Goal: Task Accomplishment & Management: Manage account settings

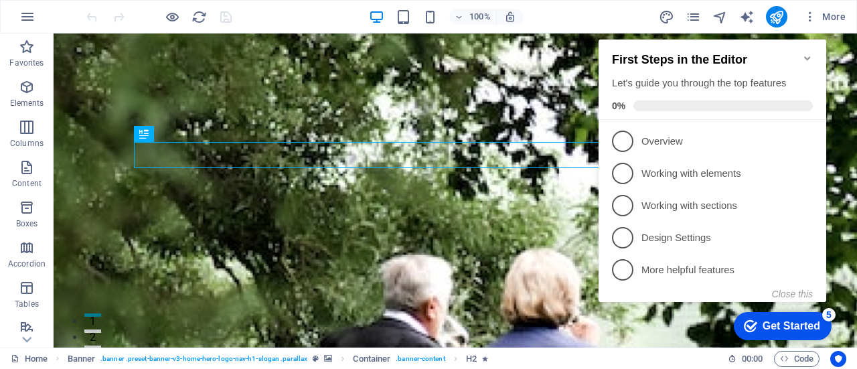
click at [806, 53] on icon "Minimize checklist" at bounding box center [807, 58] width 11 height 11
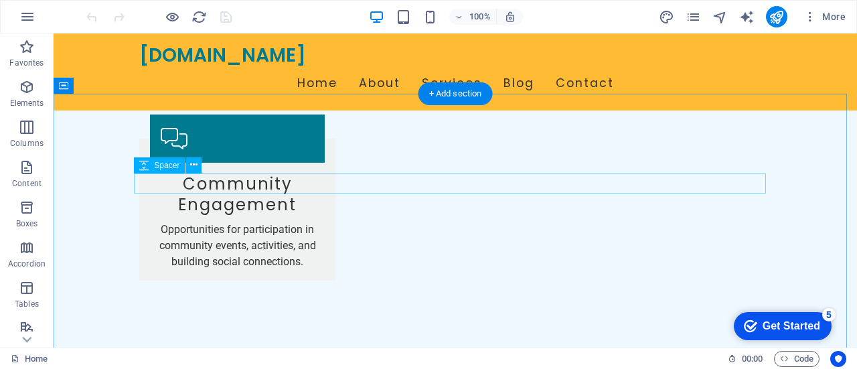
scroll to position [2009, 0]
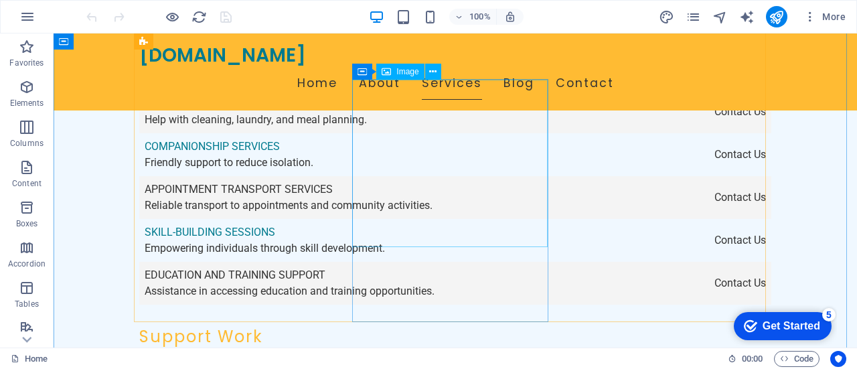
scroll to position [2344, 0]
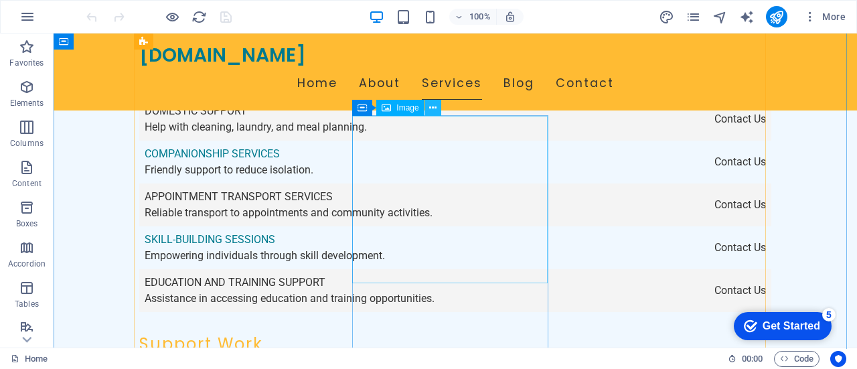
click at [431, 106] on icon at bounding box center [432, 108] width 7 height 14
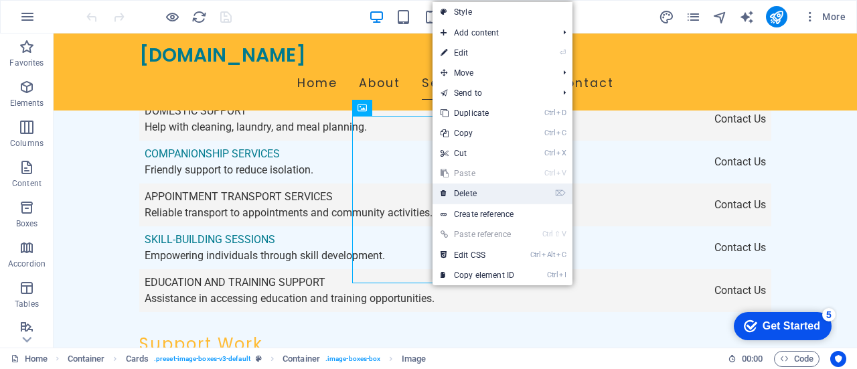
click at [470, 193] on link "⌦ Delete" at bounding box center [478, 194] width 90 height 20
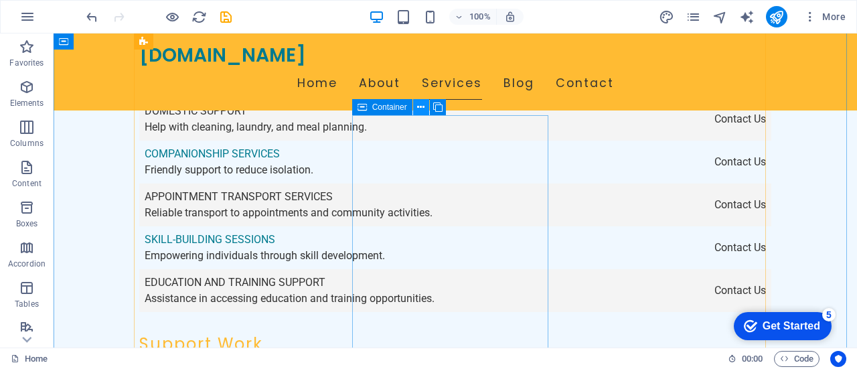
click at [421, 107] on icon at bounding box center [420, 107] width 7 height 14
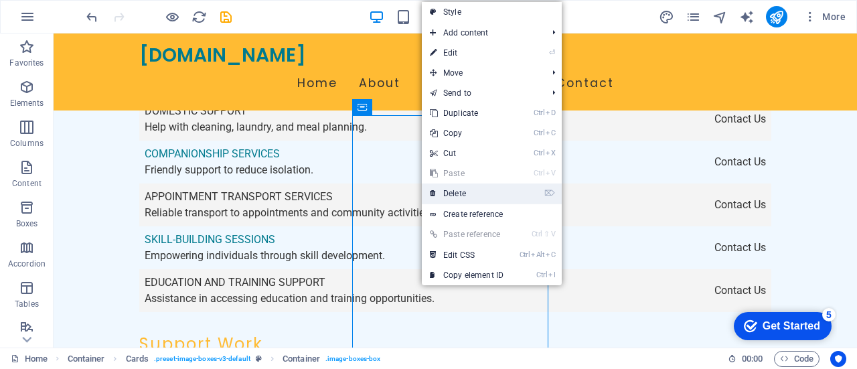
click at [461, 187] on link "⌦ Delete" at bounding box center [467, 194] width 90 height 20
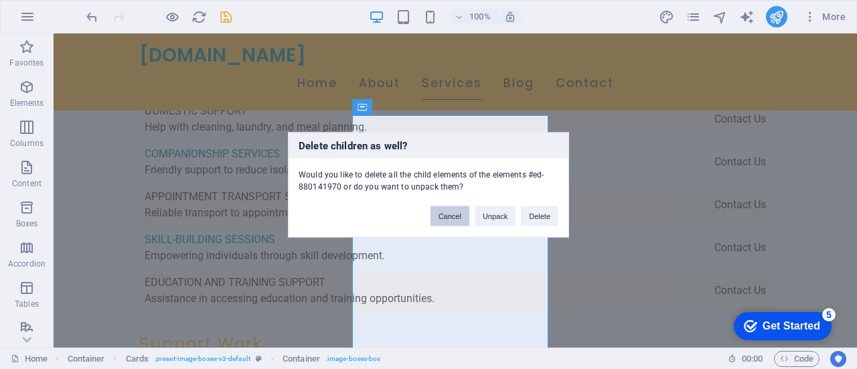
click at [449, 214] on button "Cancel" at bounding box center [450, 216] width 39 height 20
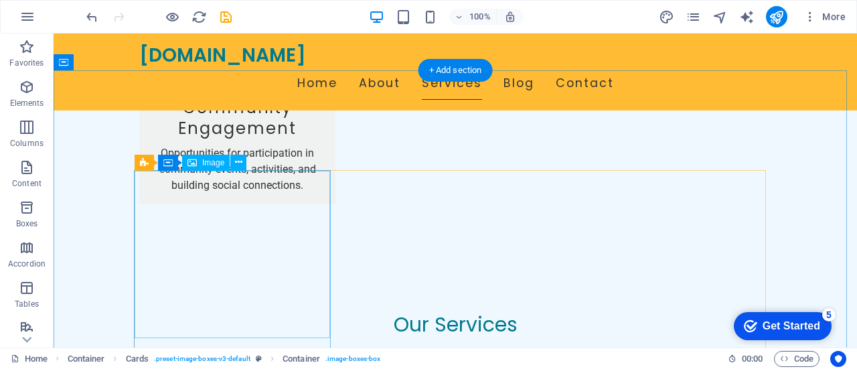
scroll to position [1942, 0]
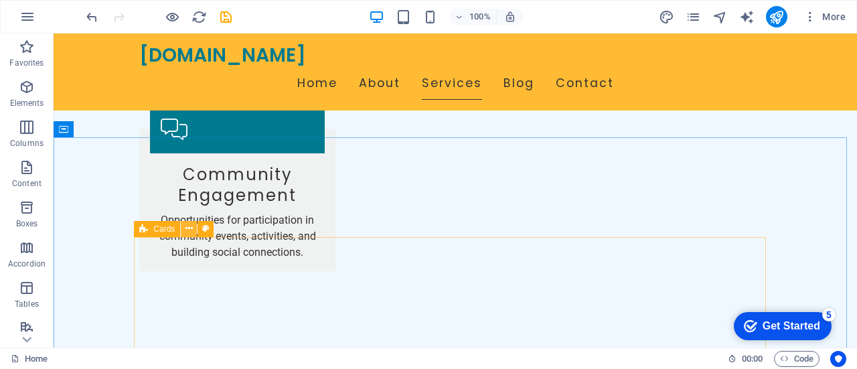
click at [190, 228] on icon at bounding box center [189, 229] width 7 height 14
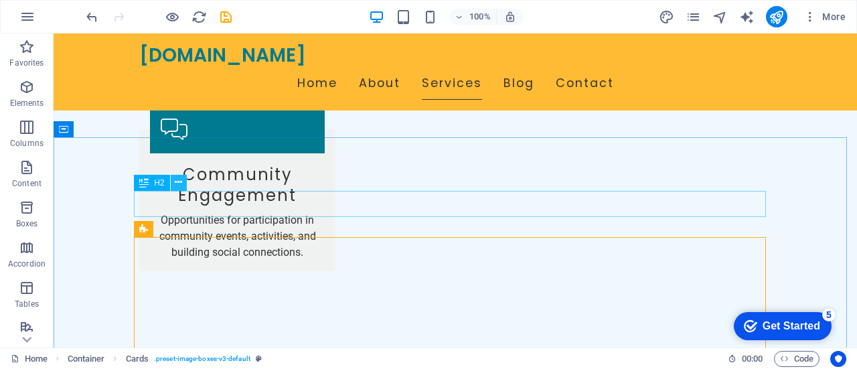
click at [181, 182] on icon at bounding box center [178, 182] width 7 height 14
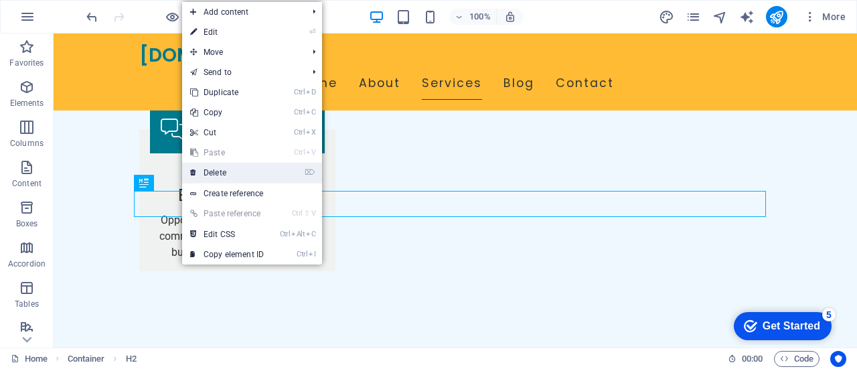
click at [216, 171] on link "⌦ Delete" at bounding box center [227, 173] width 90 height 20
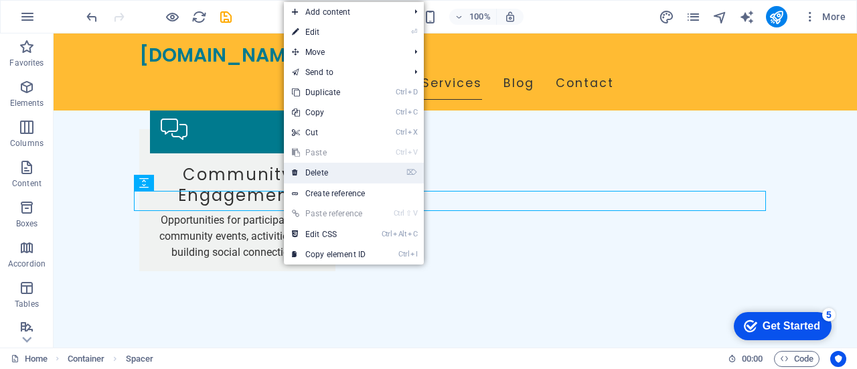
click at [311, 169] on link "⌦ Delete" at bounding box center [329, 173] width 90 height 20
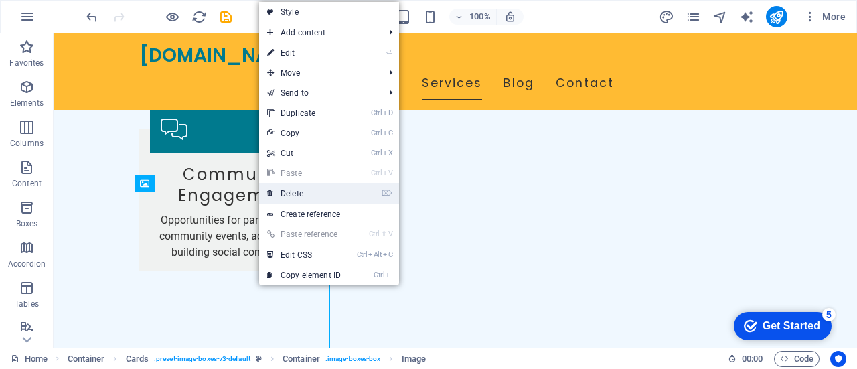
click at [293, 194] on link "⌦ Delete" at bounding box center [304, 194] width 90 height 20
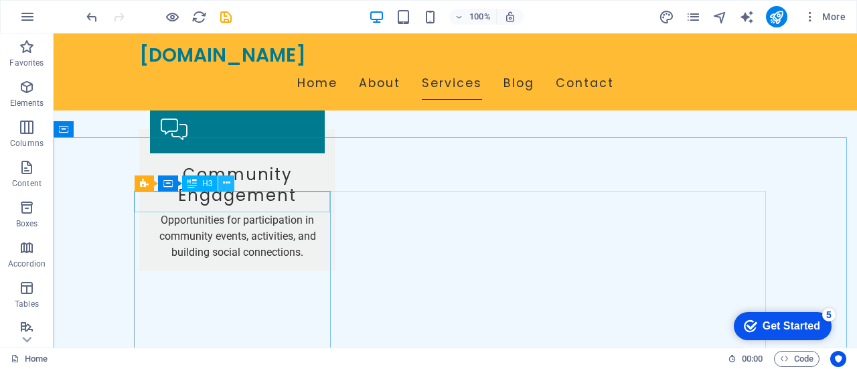
click at [228, 182] on icon at bounding box center [226, 183] width 7 height 14
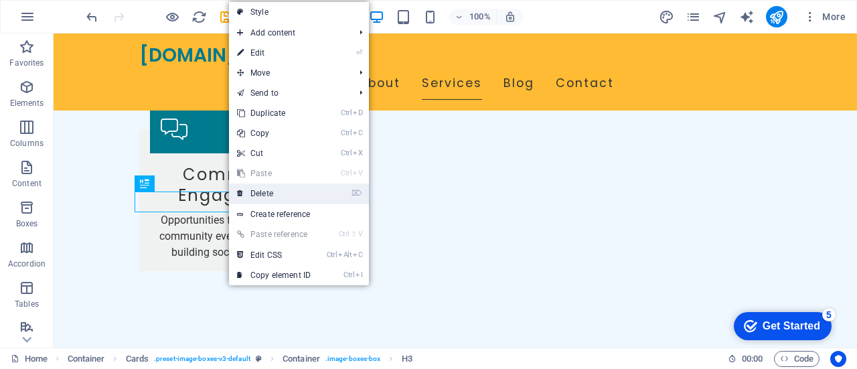
click at [272, 192] on link "⌦ Delete" at bounding box center [274, 194] width 90 height 20
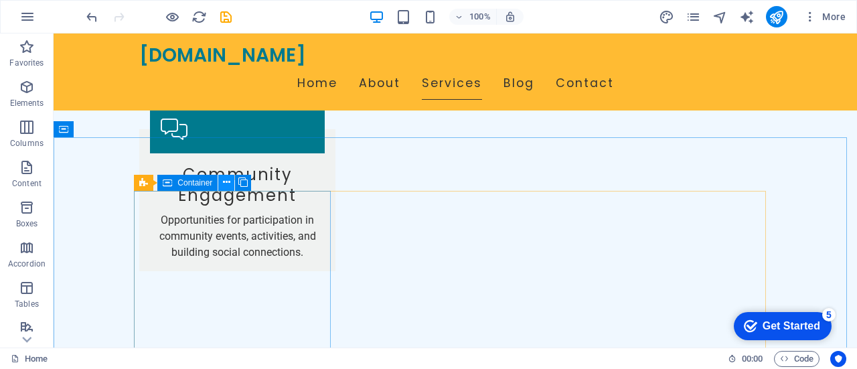
click at [226, 183] on icon at bounding box center [226, 182] width 7 height 14
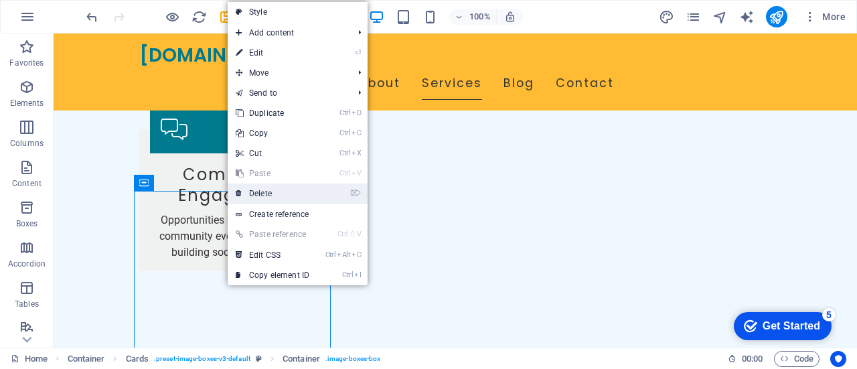
click at [261, 189] on link "⌦ Delete" at bounding box center [273, 194] width 90 height 20
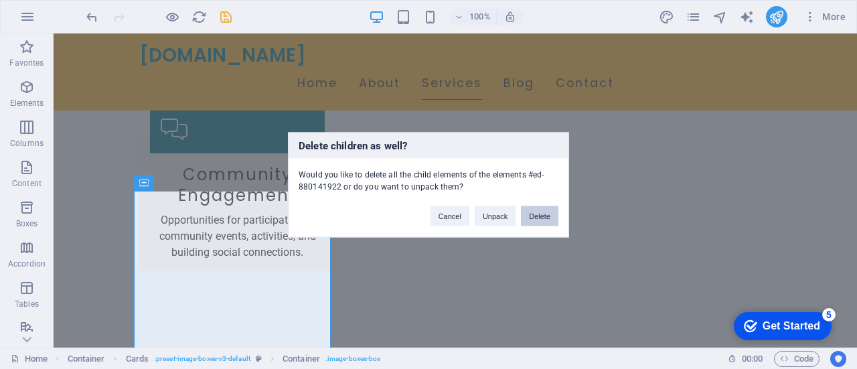
drag, startPoint x: 541, startPoint y: 214, endPoint x: 438, endPoint y: 180, distance: 108.4
click at [541, 214] on button "Delete" at bounding box center [540, 216] width 38 height 20
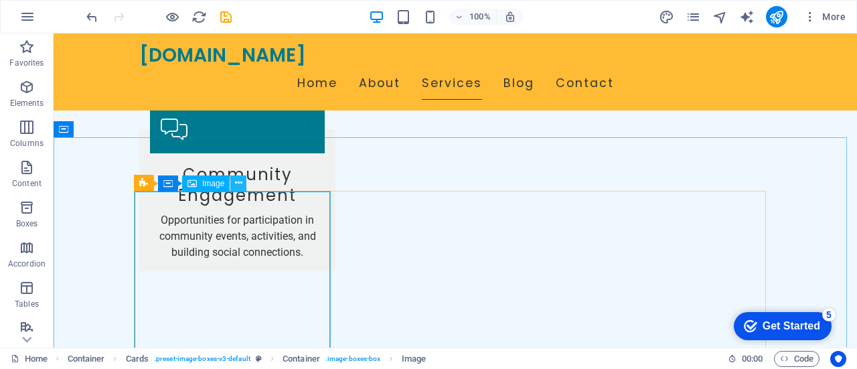
click at [237, 182] on icon at bounding box center [238, 183] width 7 height 14
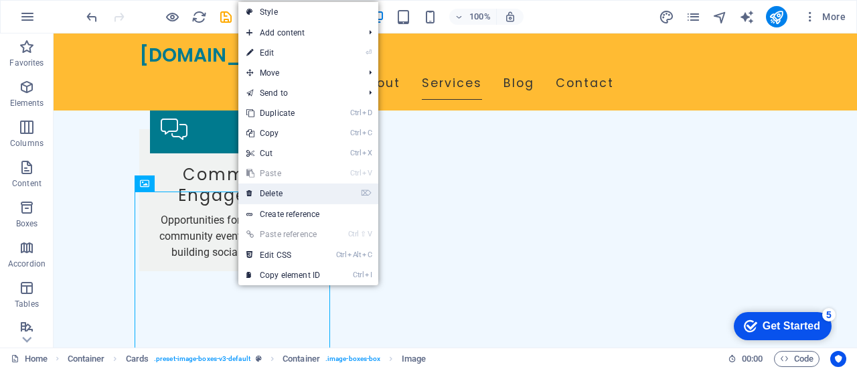
click at [276, 191] on link "⌦ Delete" at bounding box center [283, 194] width 90 height 20
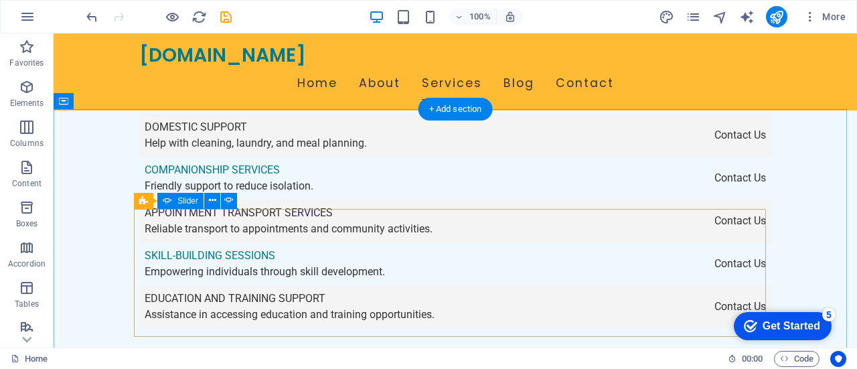
scroll to position [2210, 0]
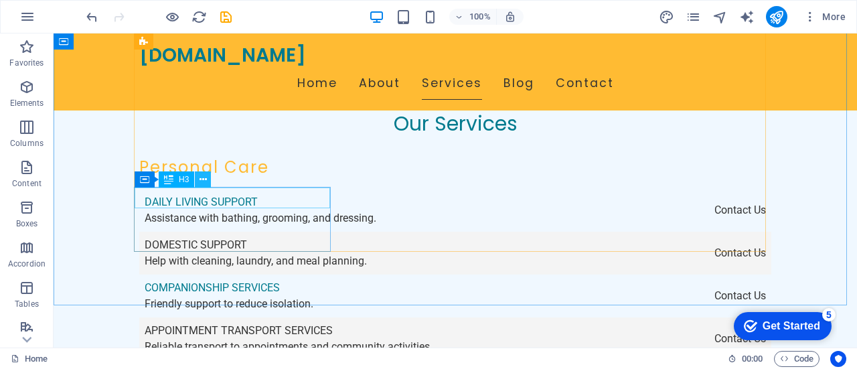
click at [208, 179] on button at bounding box center [203, 179] width 16 height 16
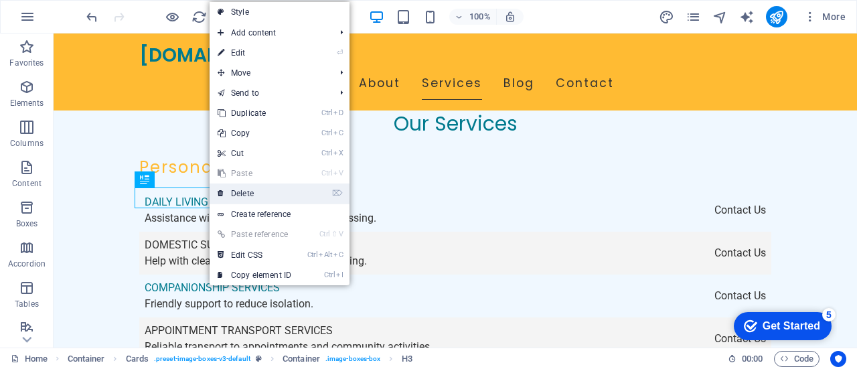
click at [246, 188] on link "⌦ Delete" at bounding box center [255, 194] width 90 height 20
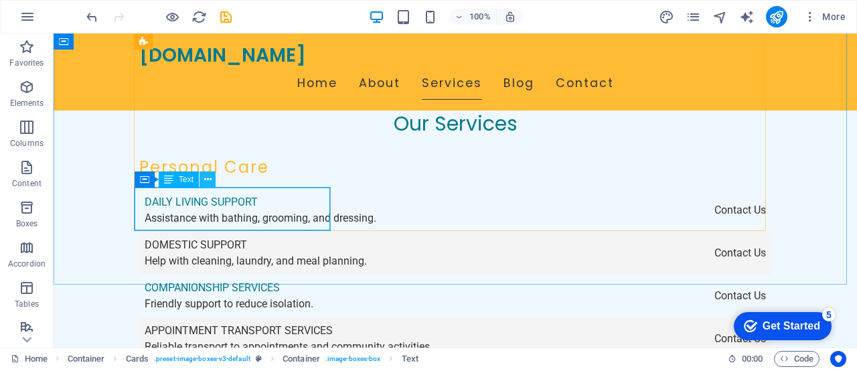
click at [209, 180] on icon at bounding box center [207, 180] width 7 height 14
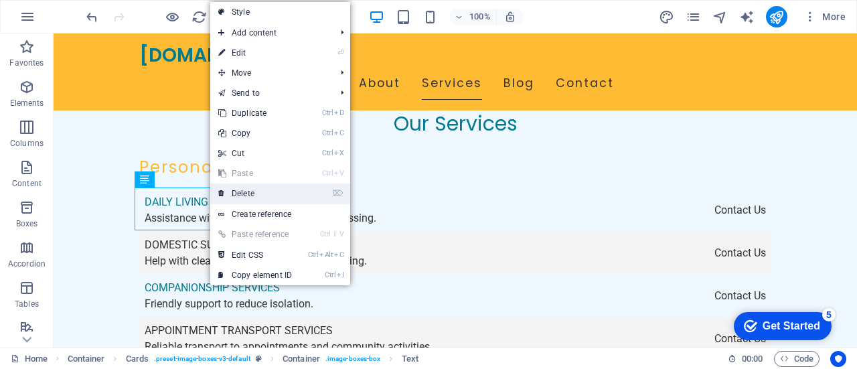
click at [252, 194] on link "⌦ Delete" at bounding box center [255, 194] width 90 height 20
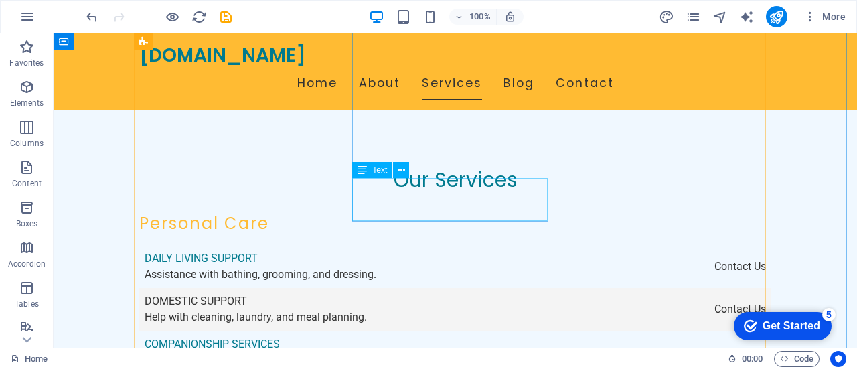
scroll to position [2143, 0]
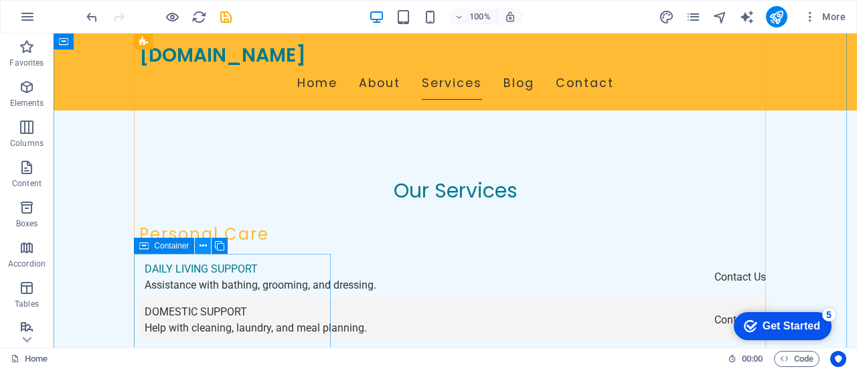
click at [204, 244] on icon at bounding box center [203, 246] width 7 height 14
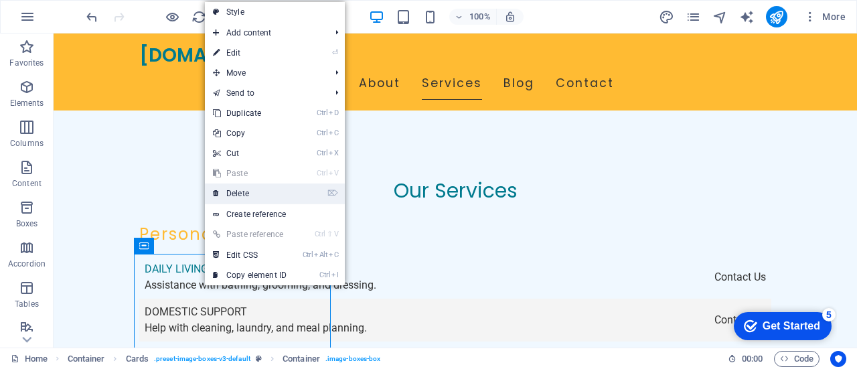
click at [242, 190] on link "⌦ Delete" at bounding box center [250, 194] width 90 height 20
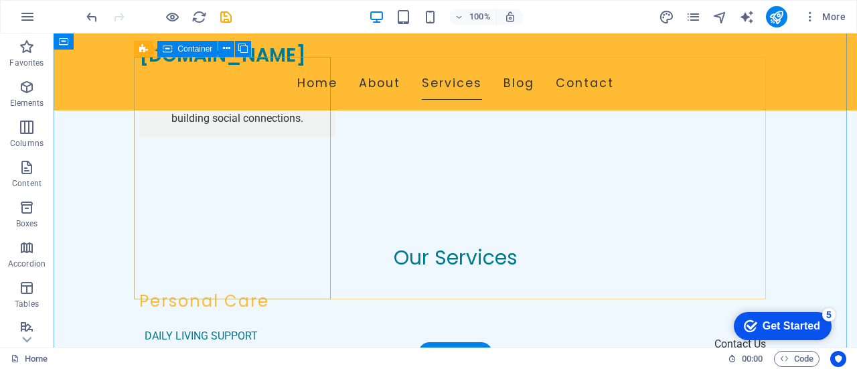
scroll to position [2009, 0]
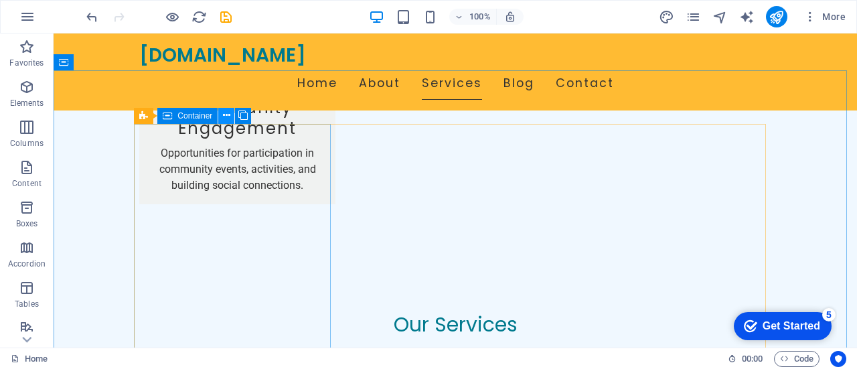
click at [229, 115] on icon at bounding box center [226, 116] width 7 height 14
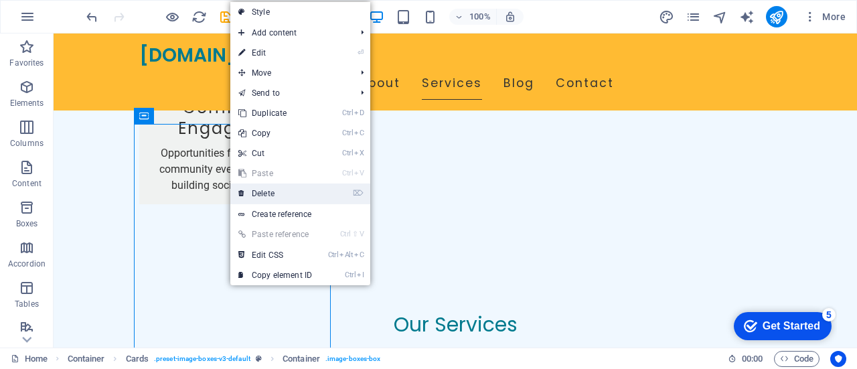
click at [271, 192] on link "⌦ Delete" at bounding box center [275, 194] width 90 height 20
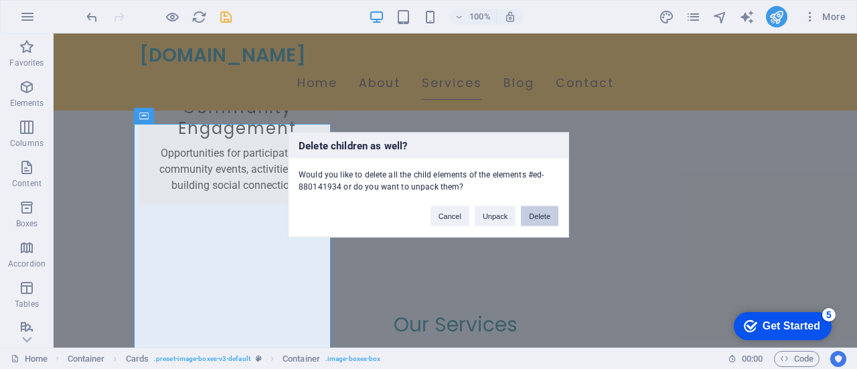
click at [536, 212] on button "Delete" at bounding box center [540, 216] width 38 height 20
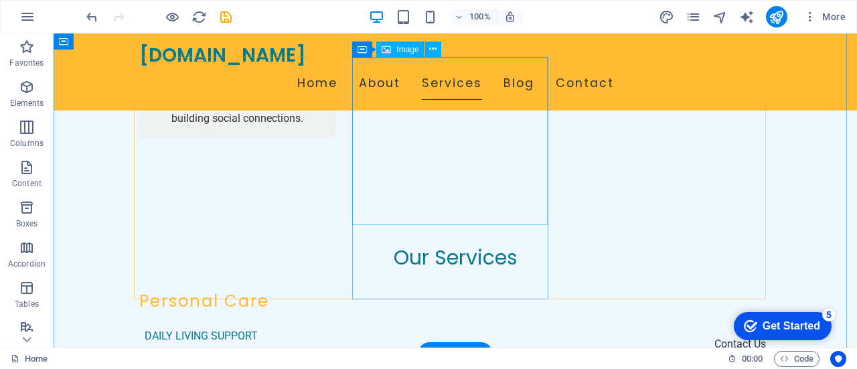
scroll to position [1942, 0]
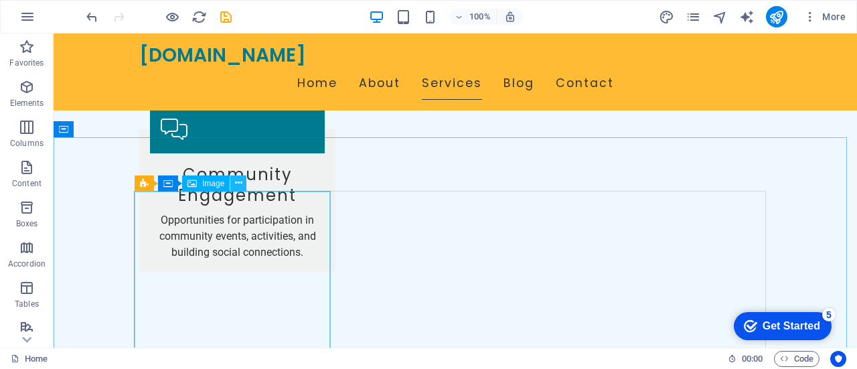
click at [238, 184] on icon at bounding box center [238, 183] width 7 height 14
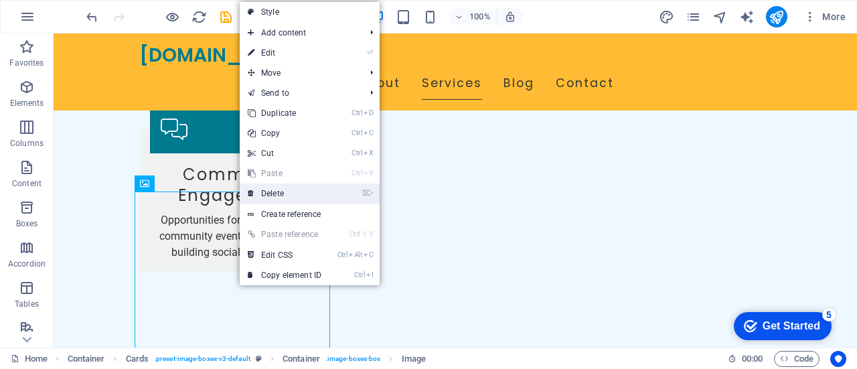
click at [275, 191] on link "⌦ Delete" at bounding box center [285, 194] width 90 height 20
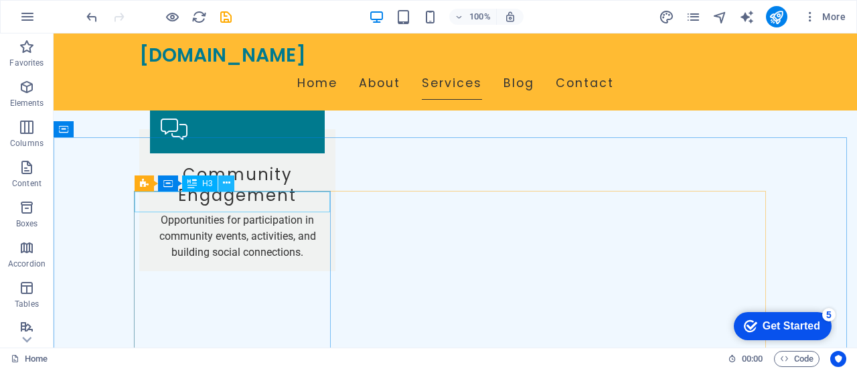
click at [226, 182] on icon at bounding box center [226, 183] width 7 height 14
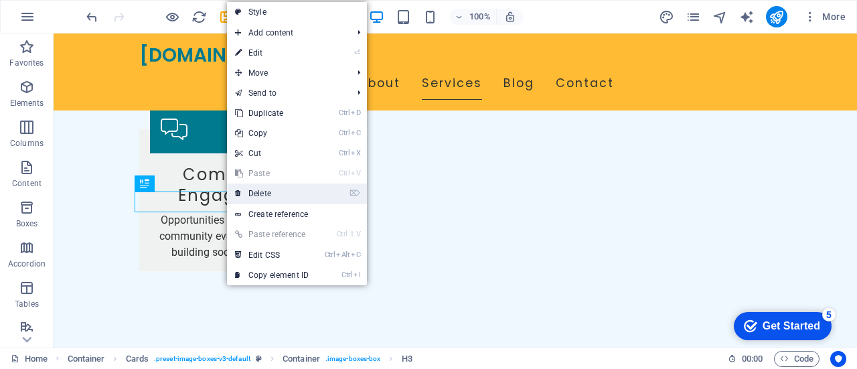
click at [255, 191] on link "⌦ Delete" at bounding box center [272, 194] width 90 height 20
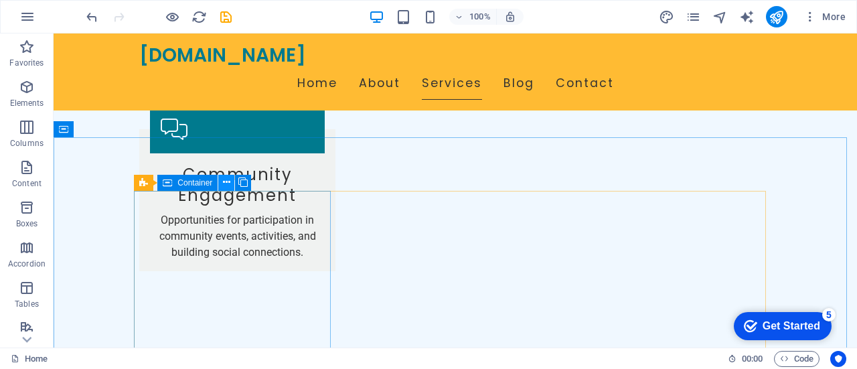
click at [230, 183] on button at bounding box center [226, 183] width 16 height 16
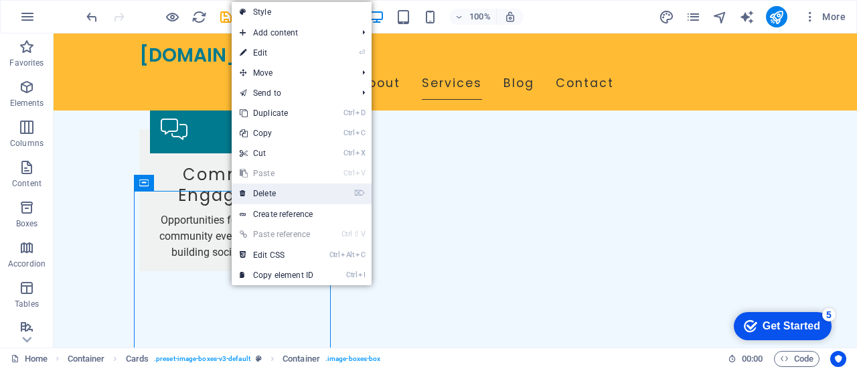
click at [263, 191] on link "⌦ Delete" at bounding box center [277, 194] width 90 height 20
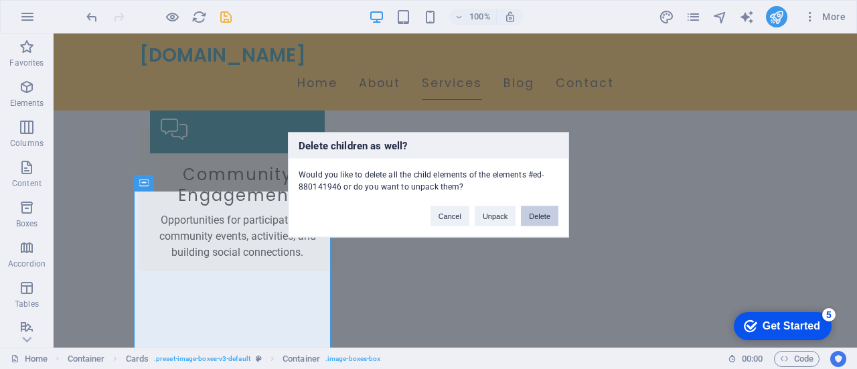
click at [539, 212] on button "Delete" at bounding box center [540, 216] width 38 height 20
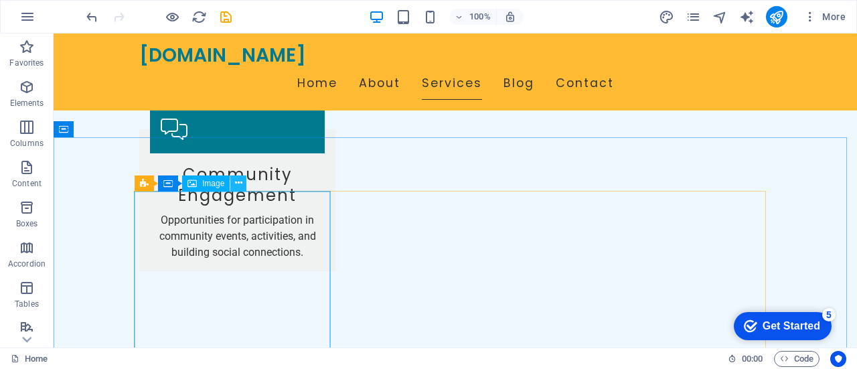
click at [242, 184] on button at bounding box center [238, 183] width 16 height 16
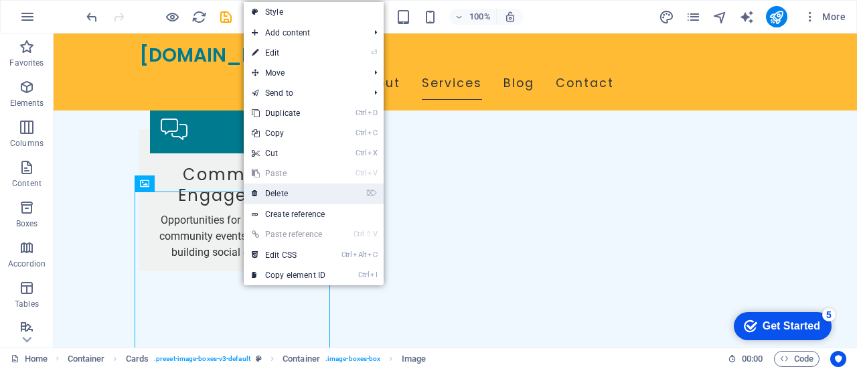
click at [273, 192] on link "⌦ Delete" at bounding box center [289, 194] width 90 height 20
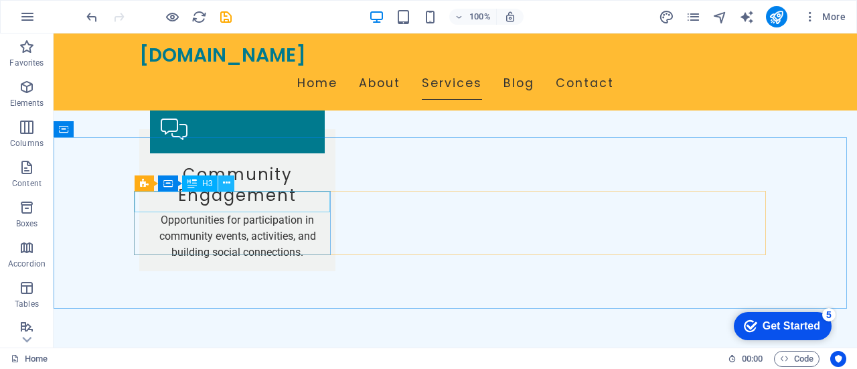
click at [224, 182] on icon at bounding box center [226, 183] width 7 height 14
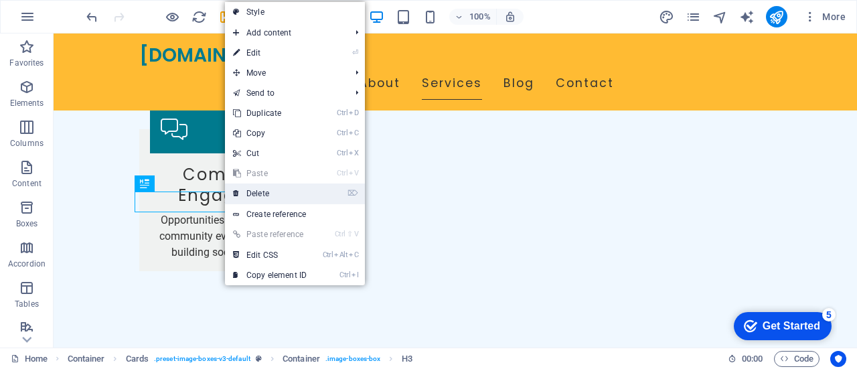
click at [262, 193] on link "⌦ Delete" at bounding box center [270, 194] width 90 height 20
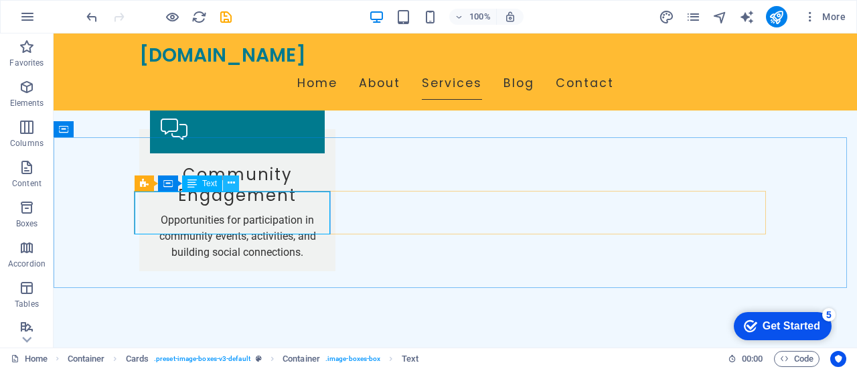
click at [232, 183] on icon at bounding box center [231, 183] width 7 height 14
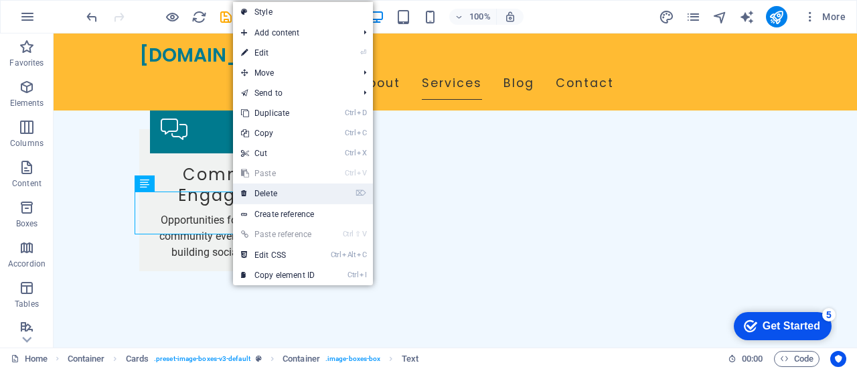
click at [266, 192] on link "⌦ Delete" at bounding box center [278, 194] width 90 height 20
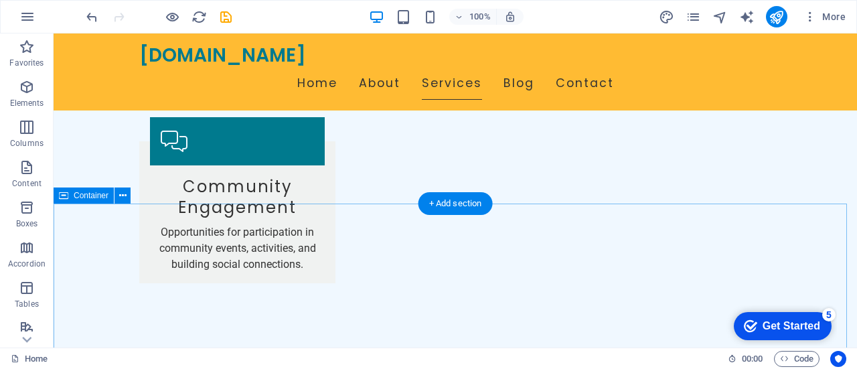
scroll to position [1875, 0]
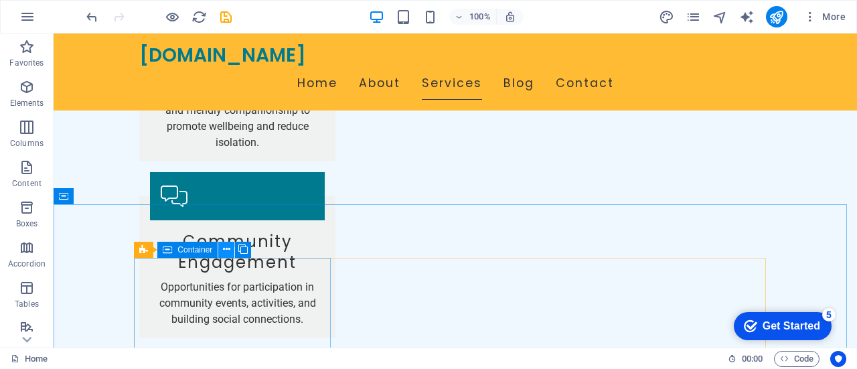
click at [229, 248] on icon at bounding box center [226, 249] width 7 height 14
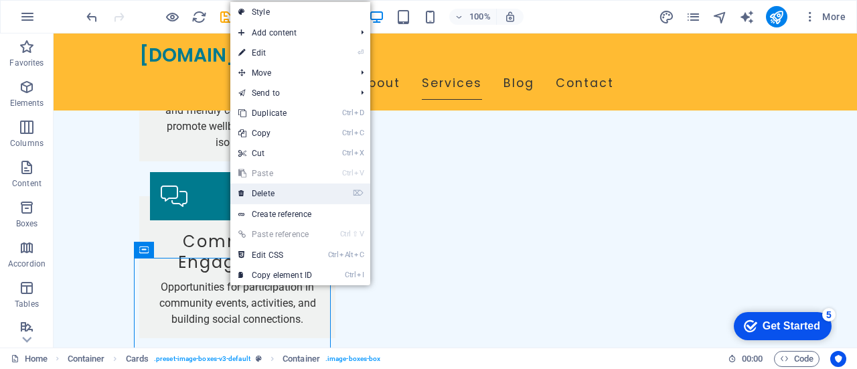
click at [267, 194] on link "⌦ Delete" at bounding box center [275, 194] width 90 height 20
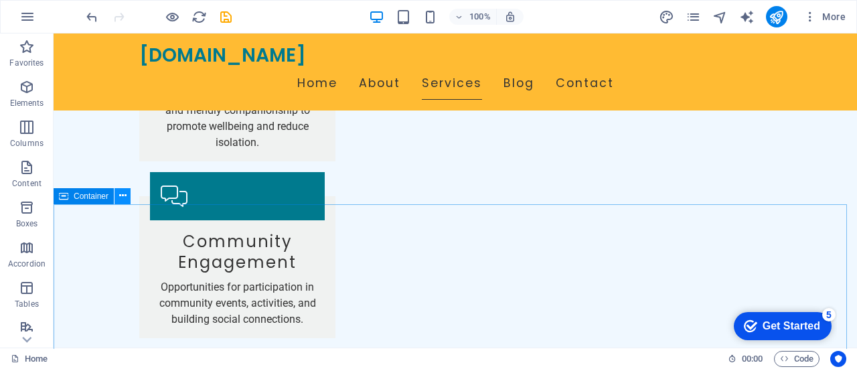
click at [125, 198] on icon at bounding box center [122, 196] width 7 height 14
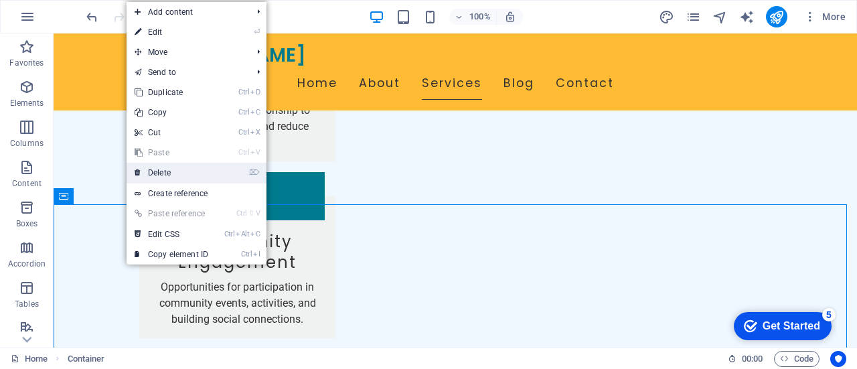
click at [163, 169] on link "⌦ Delete" at bounding box center [172, 173] width 90 height 20
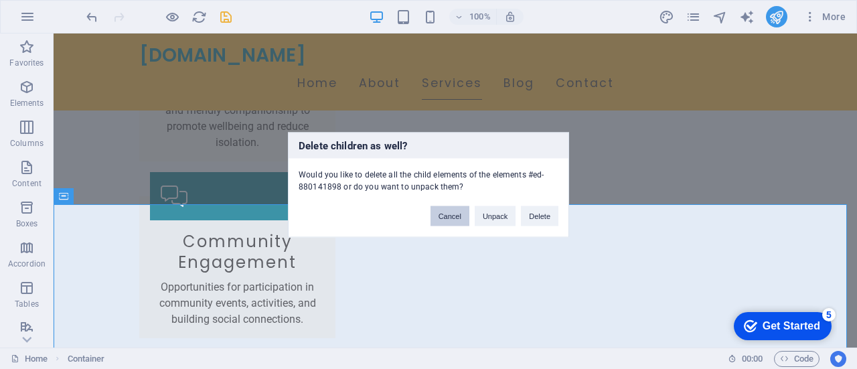
click at [451, 221] on button "Cancel" at bounding box center [450, 216] width 39 height 20
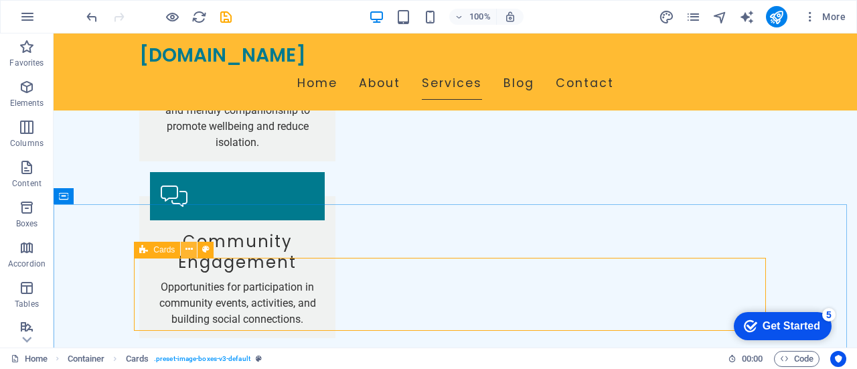
click at [189, 249] on icon at bounding box center [189, 249] width 7 height 14
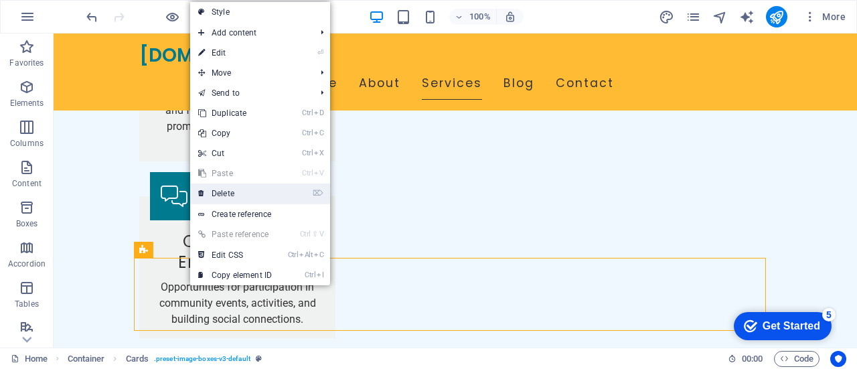
click at [230, 192] on link "⌦ Delete" at bounding box center [235, 194] width 90 height 20
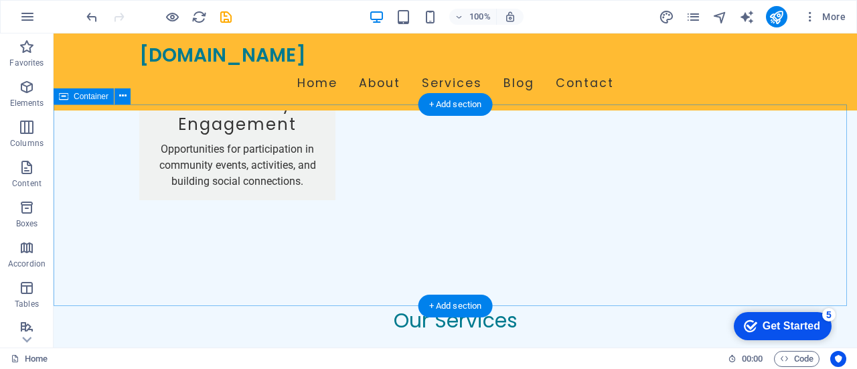
scroll to position [1942, 0]
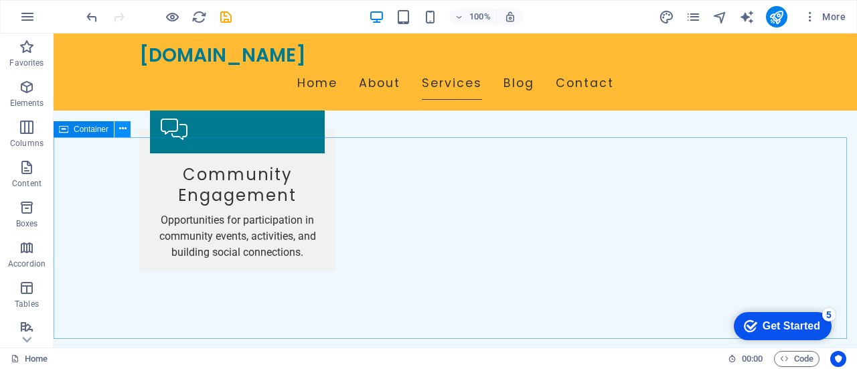
click at [127, 129] on button at bounding box center [123, 129] width 16 height 16
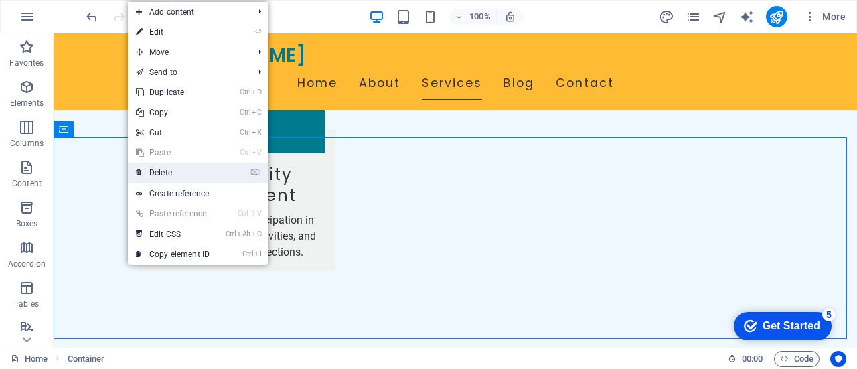
click at [175, 175] on link "⌦ Delete" at bounding box center [173, 173] width 90 height 20
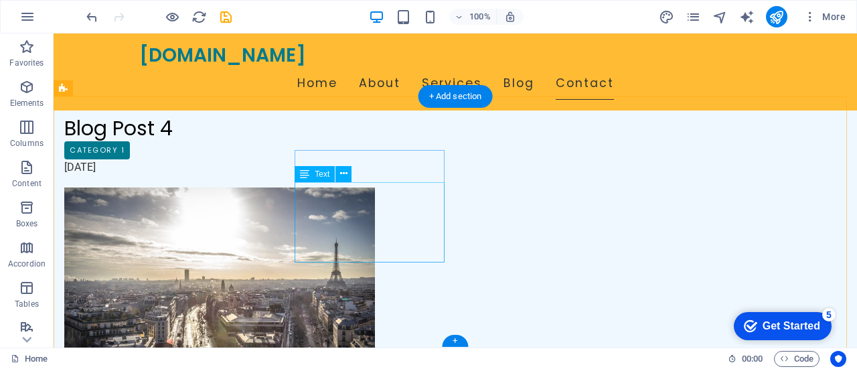
scroll to position [4972, 0]
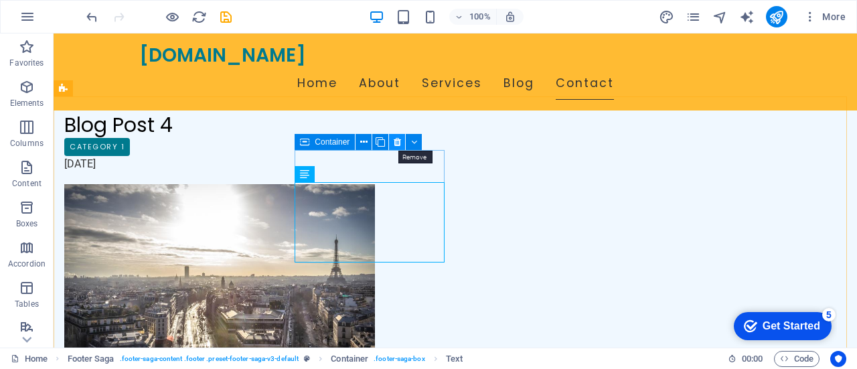
click at [395, 142] on icon at bounding box center [397, 142] width 7 height 14
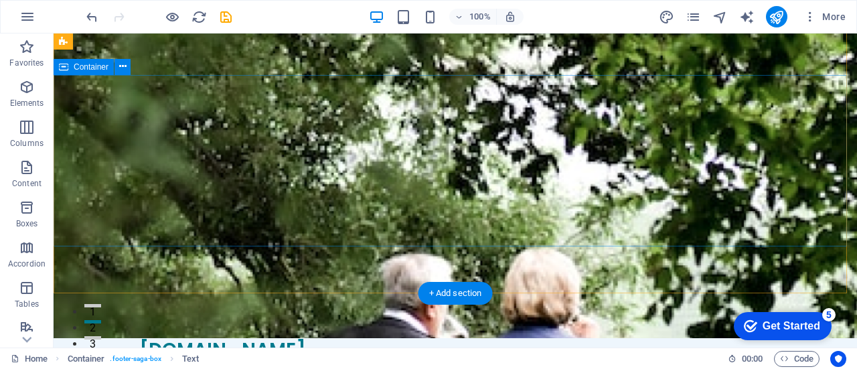
scroll to position [0, 0]
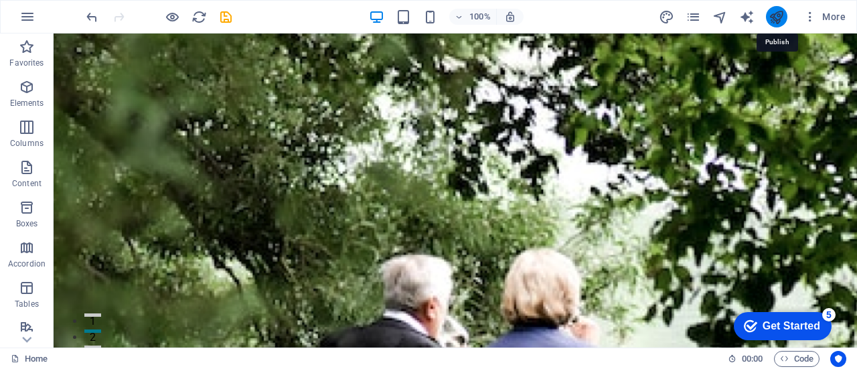
click at [777, 15] on icon "publish" at bounding box center [776, 16] width 15 height 15
